Goal: Find specific page/section: Find specific page/section

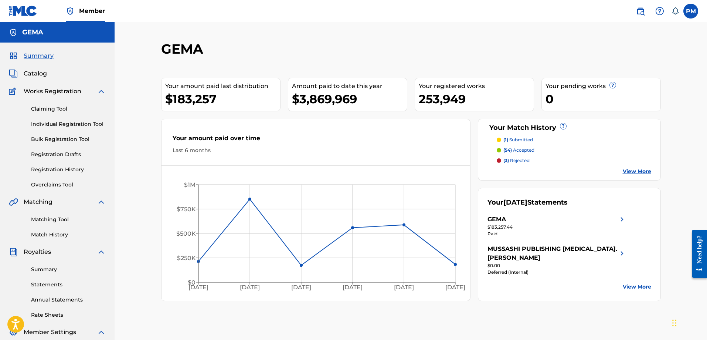
click at [45, 54] on span "Summary" at bounding box center [39, 55] width 30 height 9
drag, startPoint x: 162, startPoint y: 47, endPoint x: 204, endPoint y: 45, distance: 42.6
click at [204, 45] on h2 "GEMA" at bounding box center [184, 49] width 46 height 17
click at [218, 50] on div "GEMA" at bounding box center [353, 52] width 385 height 22
